Goal: Transaction & Acquisition: Download file/media

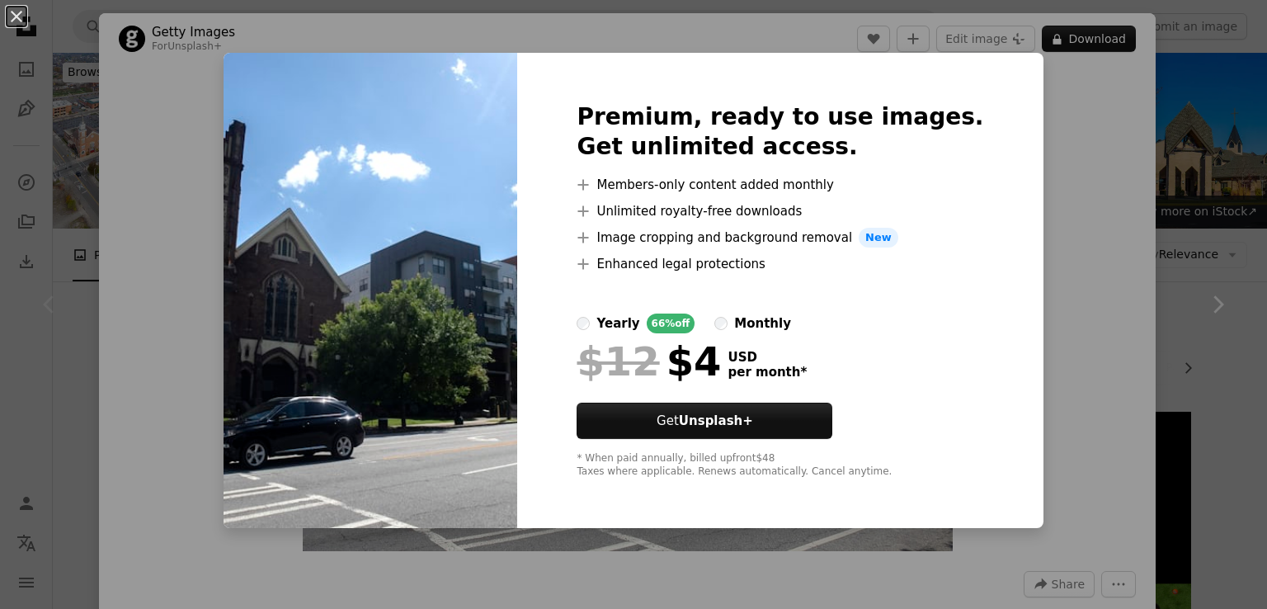
click at [1123, 111] on div "An X shape Premium, ready to use images. Get unlimited access. A plus sign Memb…" at bounding box center [633, 304] width 1267 height 609
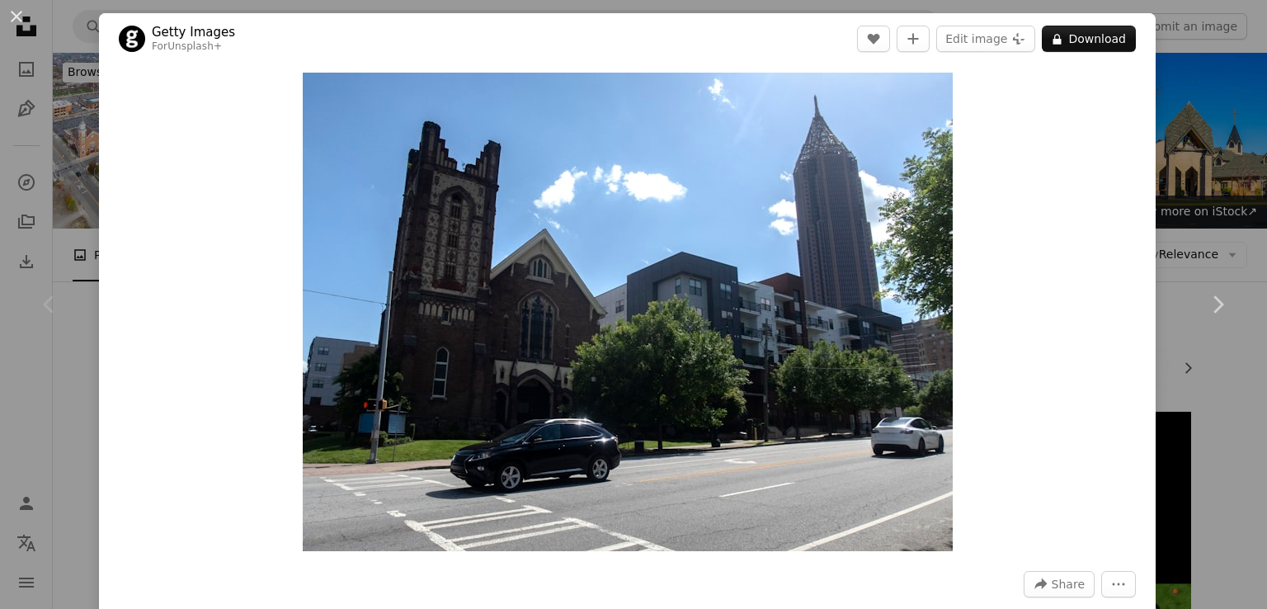
click at [1171, 89] on div "An X shape Chevron left Chevron right Getty Images For Unsplash+ A heart A plus…" at bounding box center [633, 304] width 1267 height 609
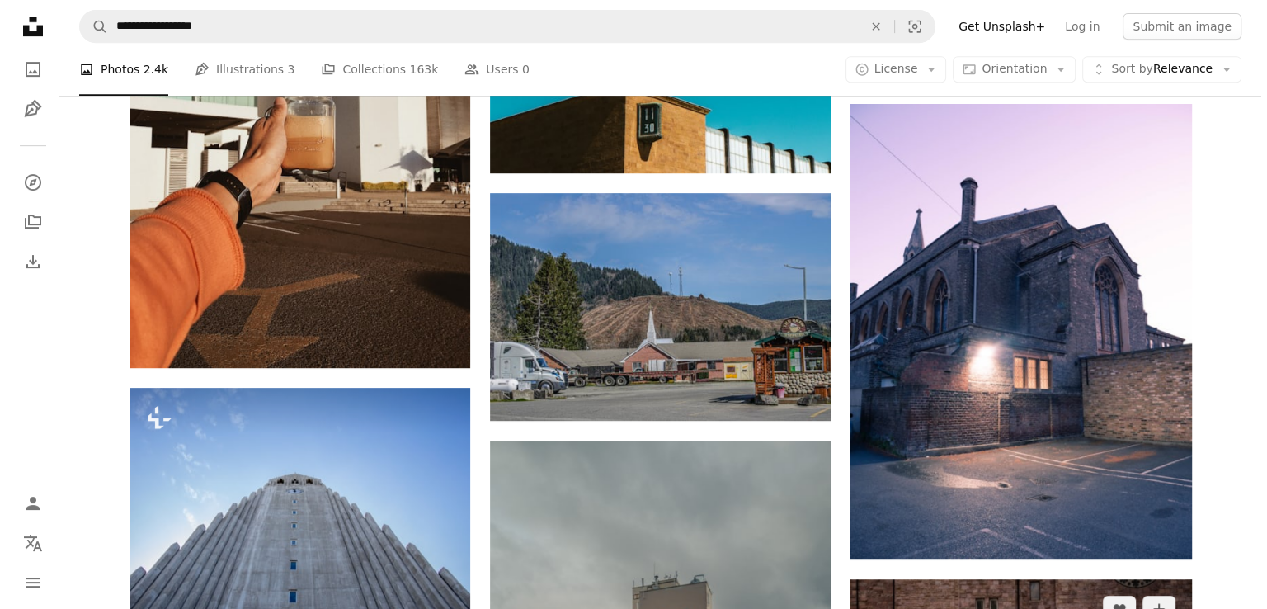
scroll to position [1155, 0]
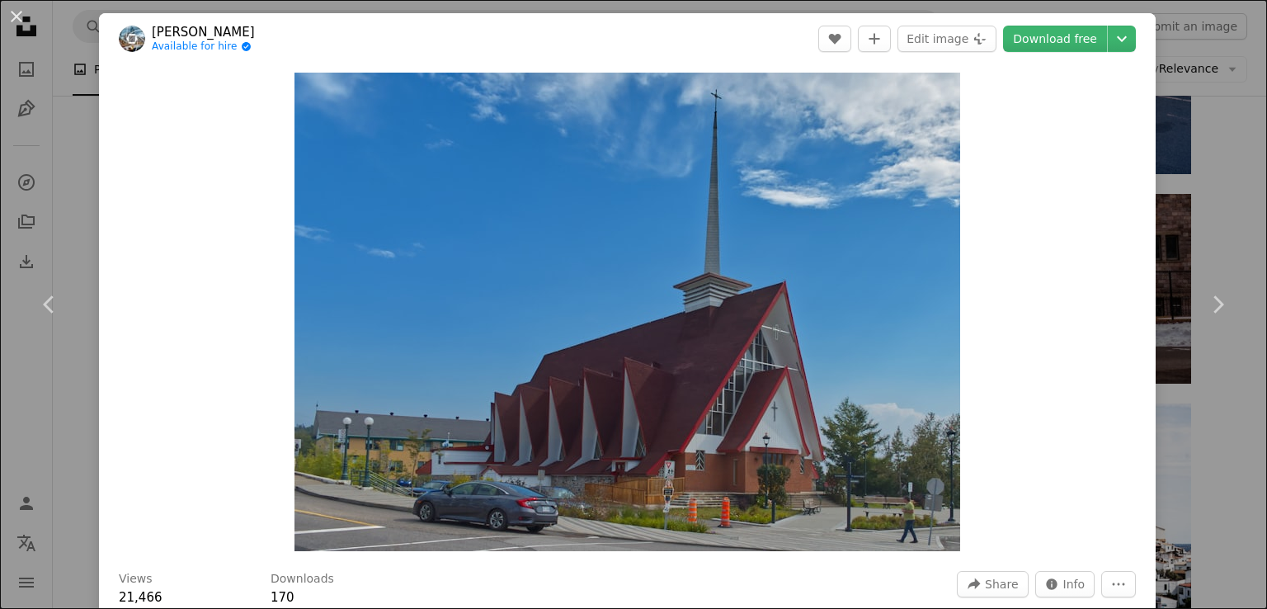
click at [1194, 197] on div "An X shape Chevron left Chevron right [PERSON_NAME] Available for hire A checkm…" at bounding box center [633, 304] width 1267 height 609
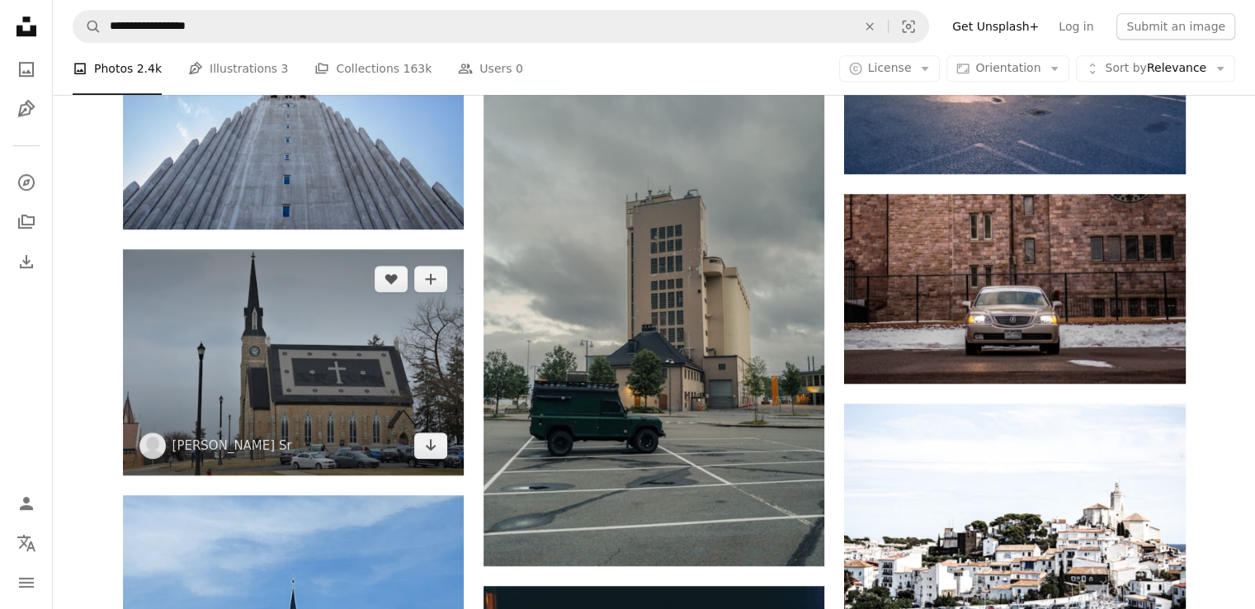
click at [328, 249] on img at bounding box center [293, 362] width 341 height 226
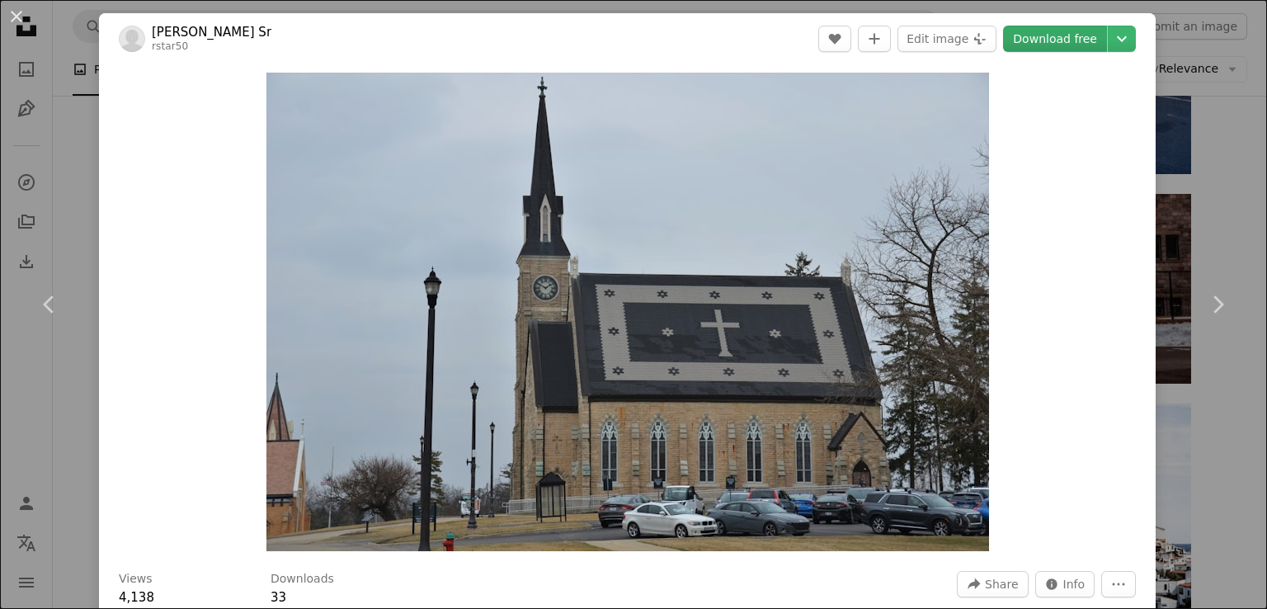
click at [1059, 37] on link "Download free" at bounding box center [1055, 39] width 104 height 26
